Goal: Task Accomplishment & Management: Complete application form

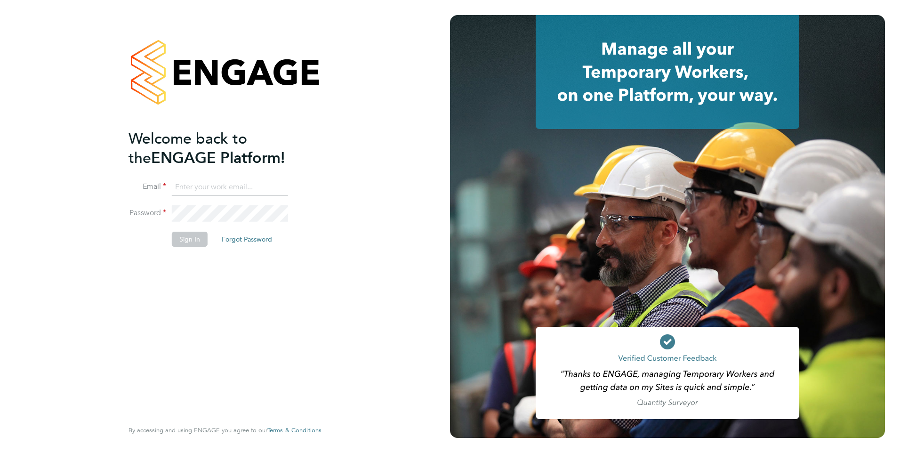
type input "rclarke@frlondon.co.uk"
click at [193, 241] on button "Sign In" at bounding box center [190, 239] width 36 height 15
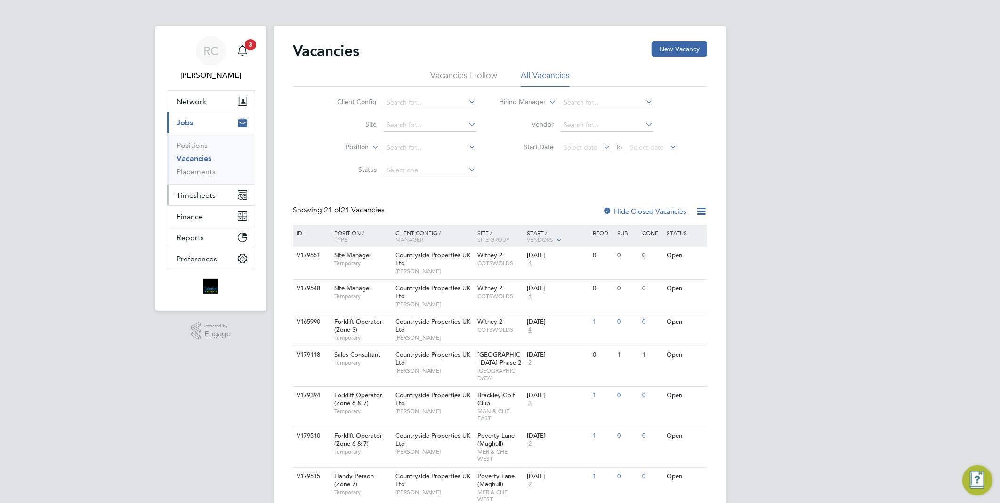
click at [201, 194] on span "Timesheets" at bounding box center [196, 195] width 39 height 9
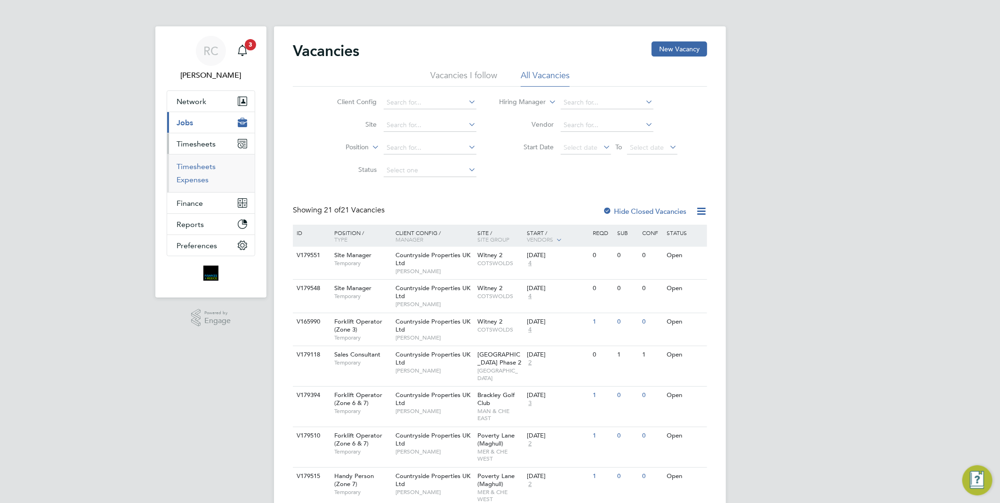
click at [193, 164] on link "Timesheets" at bounding box center [196, 166] width 39 height 9
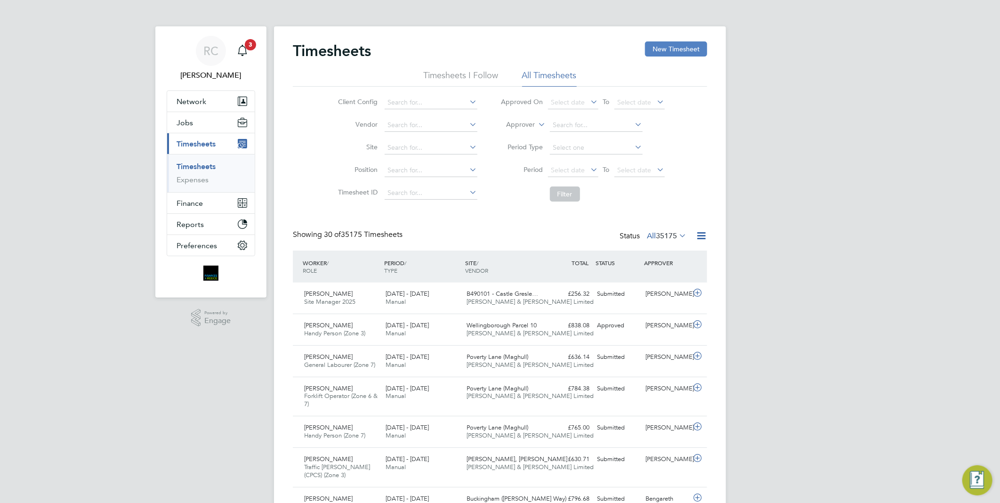
click at [686, 49] on button "New Timesheet" at bounding box center [676, 48] width 62 height 15
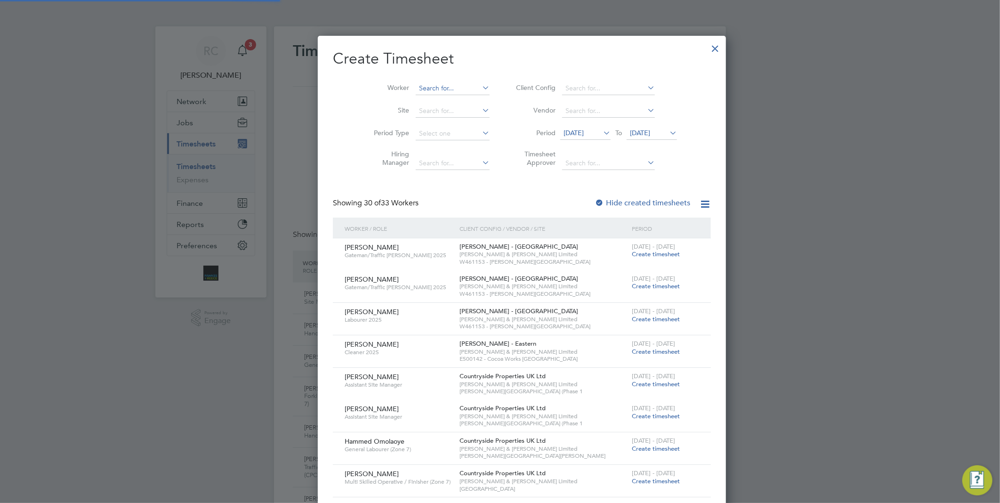
click at [420, 89] on input at bounding box center [453, 88] width 74 height 13
click at [451, 139] on b "Miha" at bounding box center [459, 140] width 16 height 8
type input "[PERSON_NAME]"
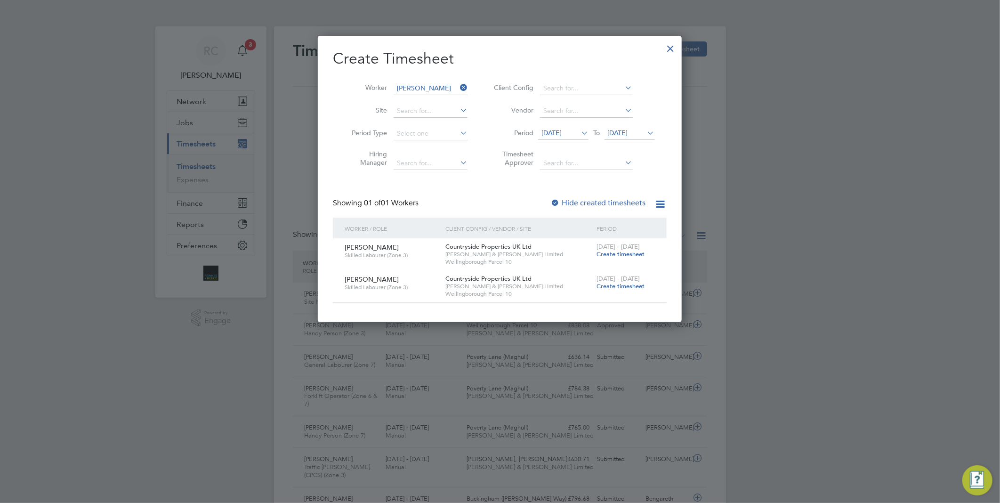
click at [628, 284] on span "Create timesheet" at bounding box center [620, 286] width 48 height 8
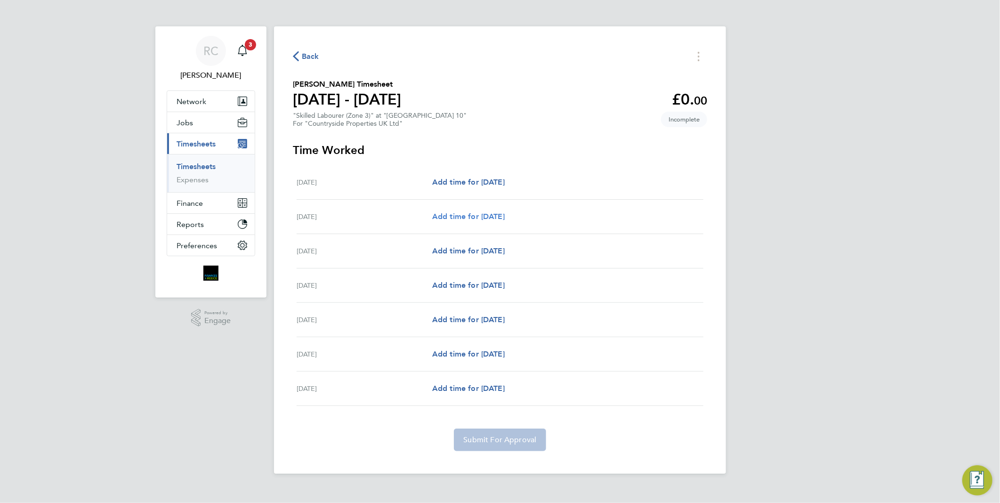
click at [478, 217] on span "Add time for [DATE]" at bounding box center [468, 216] width 72 height 9
select select "30"
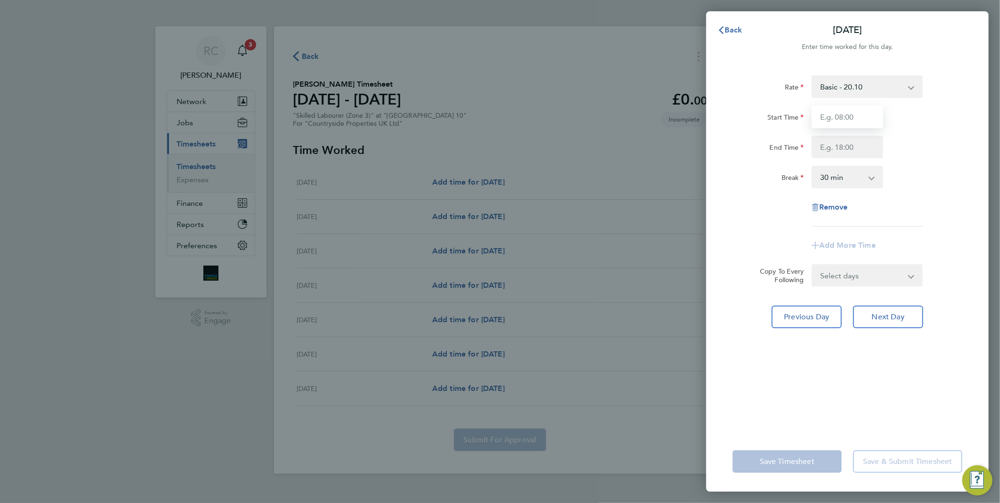
drag, startPoint x: 858, startPoint y: 107, endPoint x: 865, endPoint y: 118, distance: 12.9
click at [858, 107] on input "Start Time" at bounding box center [848, 116] width 72 height 23
type input "07:30"
type input "17:00"
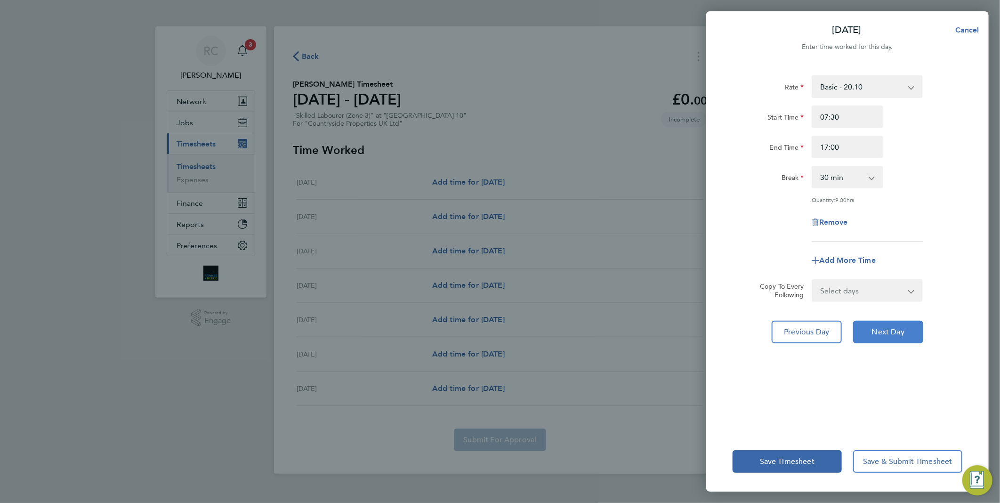
click at [896, 332] on span "Next Day" at bounding box center [888, 331] width 32 height 9
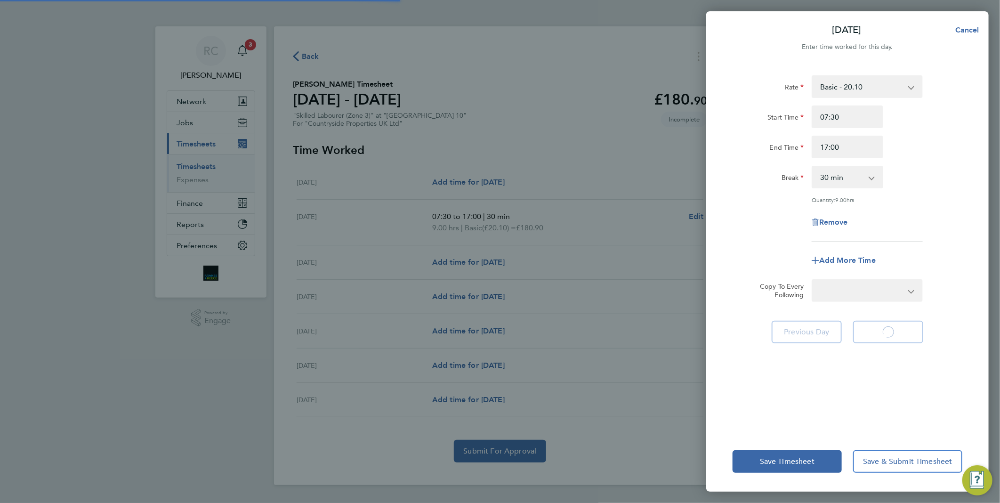
select select "30"
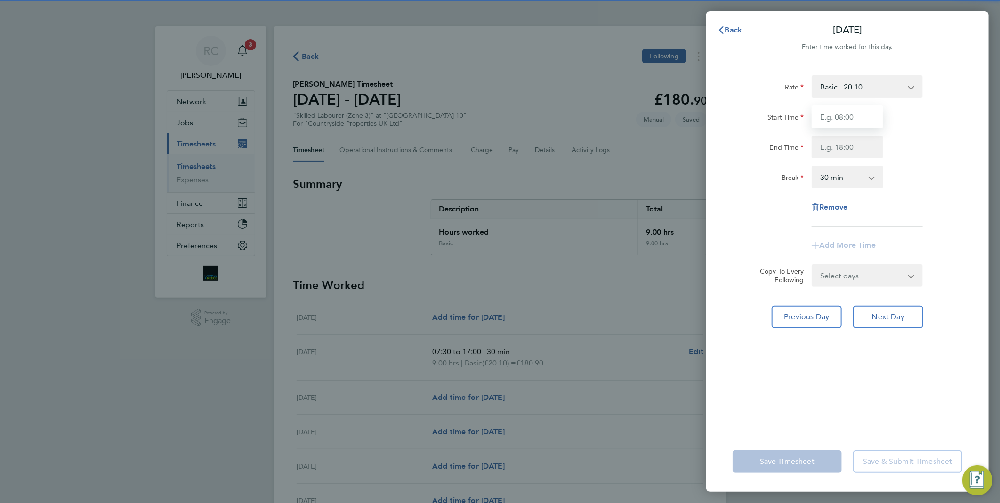
drag, startPoint x: 865, startPoint y: 115, endPoint x: 868, endPoint y: 120, distance: 6.1
click at [865, 115] on input "Start Time" at bounding box center [848, 116] width 72 height 23
type input "07:30"
type input "17:00"
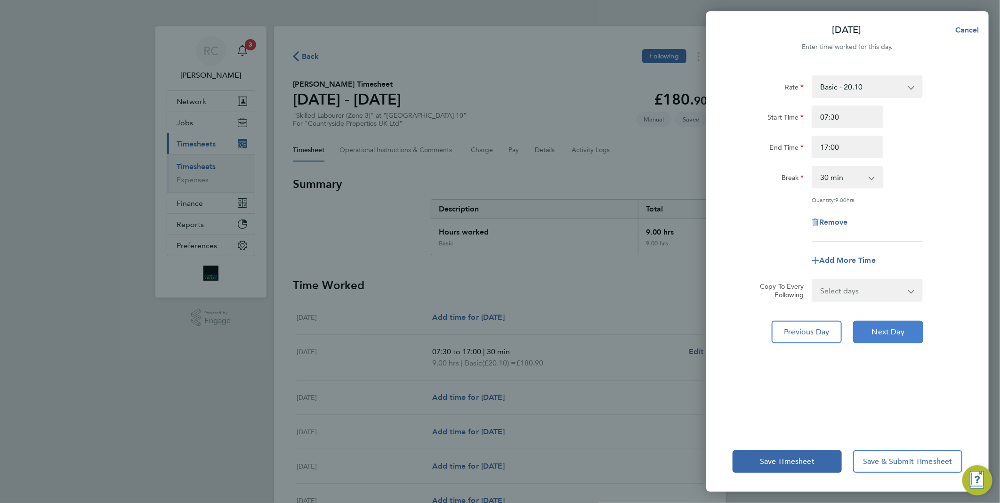
drag, startPoint x: 897, startPoint y: 337, endPoint x: 880, endPoint y: 229, distance: 109.1
click at [897, 336] on button "Next Day" at bounding box center [888, 332] width 70 height 23
select select "30"
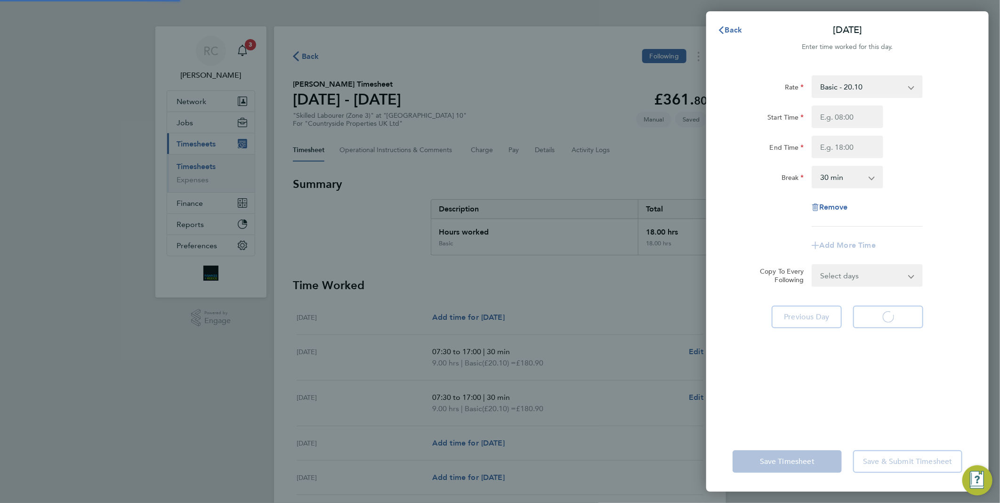
select select "30"
click at [850, 121] on input "Start Time" at bounding box center [848, 116] width 72 height 23
type input "07:30"
type input "17:00"
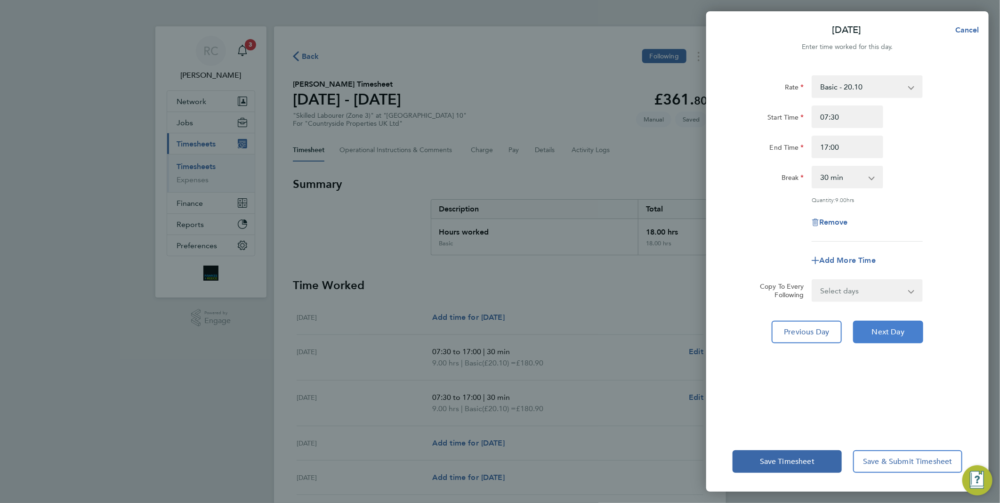
click at [894, 331] on span "Next Day" at bounding box center [888, 331] width 32 height 9
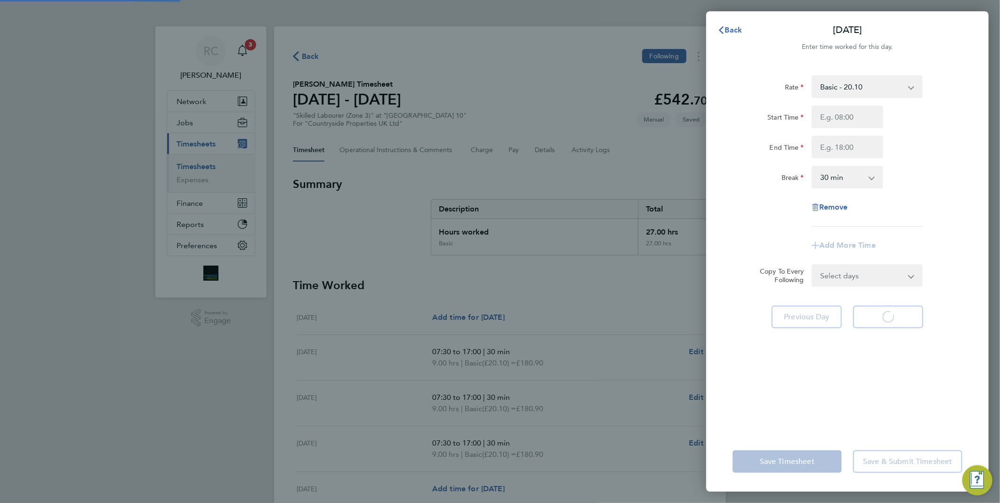
select select "30"
drag, startPoint x: 837, startPoint y: 115, endPoint x: 855, endPoint y: 123, distance: 20.5
click at [837, 115] on input "Start Time" at bounding box center [848, 116] width 72 height 23
type input "07:30"
type input "17:00"
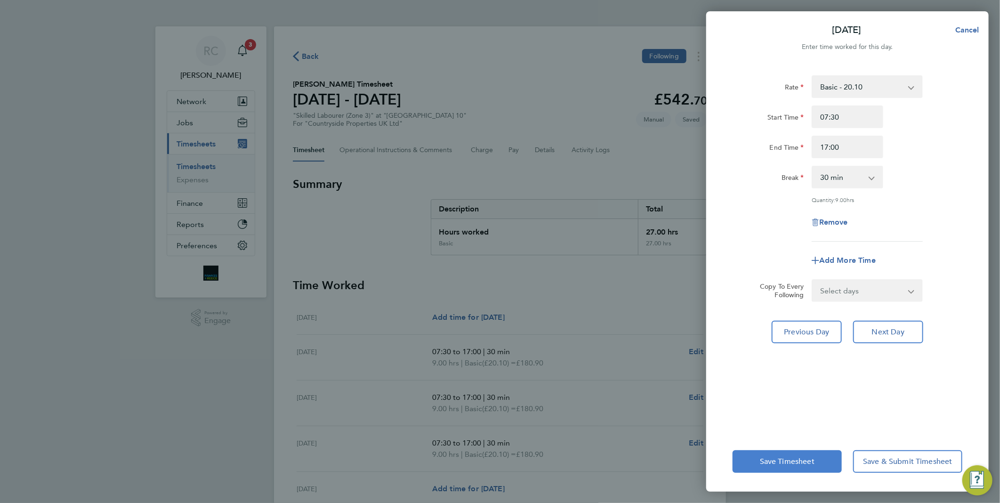
click at [813, 463] on span "Save Timesheet" at bounding box center [787, 461] width 55 height 9
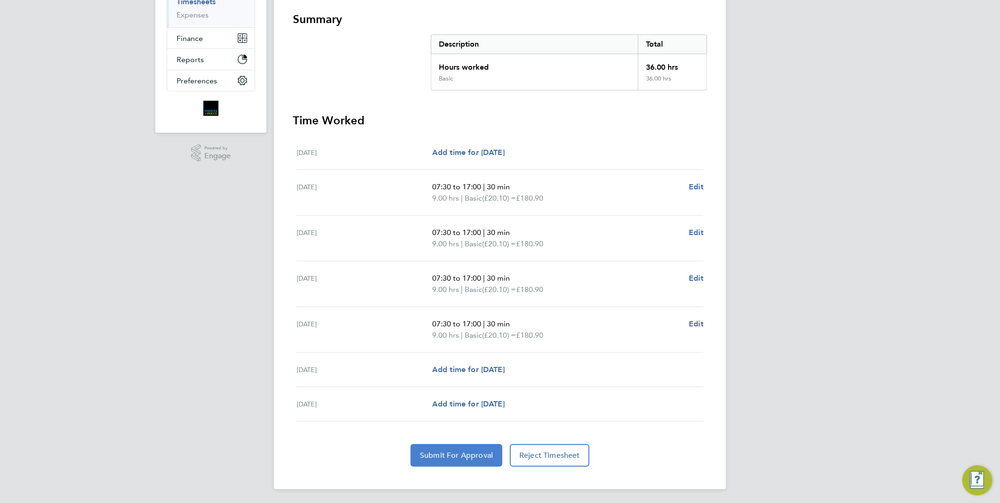
click at [473, 449] on button "Submit For Approval" at bounding box center [457, 455] width 92 height 23
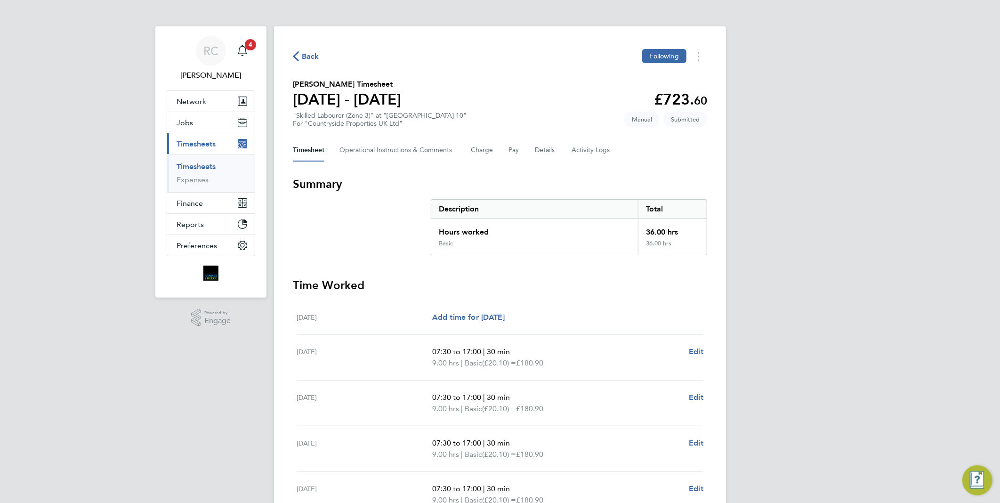
click at [311, 54] on span "Back" at bounding box center [310, 56] width 17 height 11
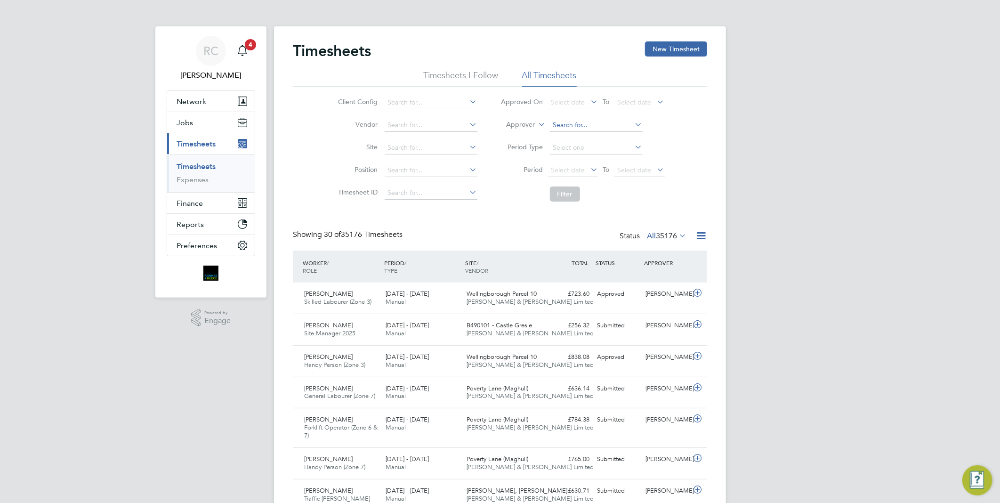
scroll to position [24, 82]
